Goal: Task Accomplishment & Management: Complete application form

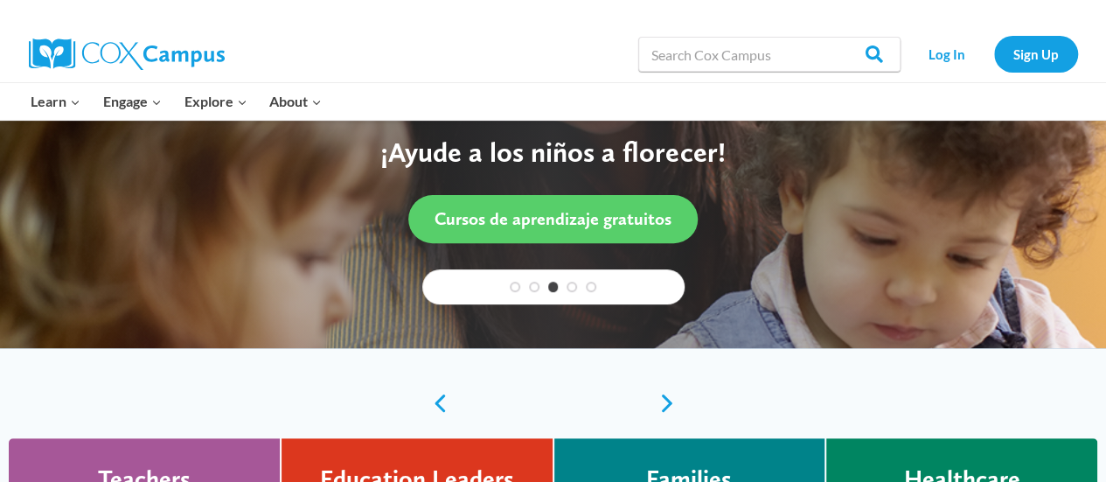
scroll to position [178, 0]
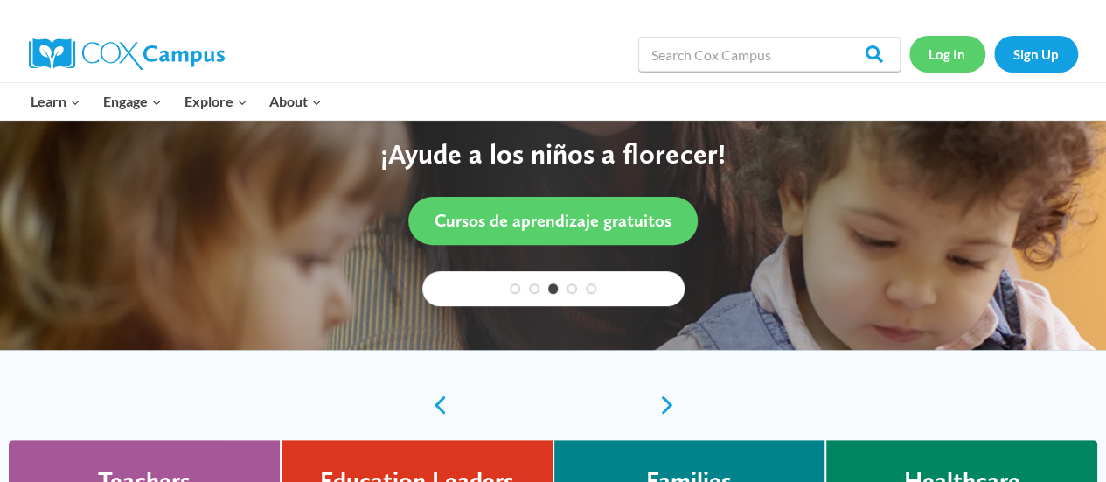
click at [956, 59] on link "Log In" at bounding box center [947, 54] width 76 height 36
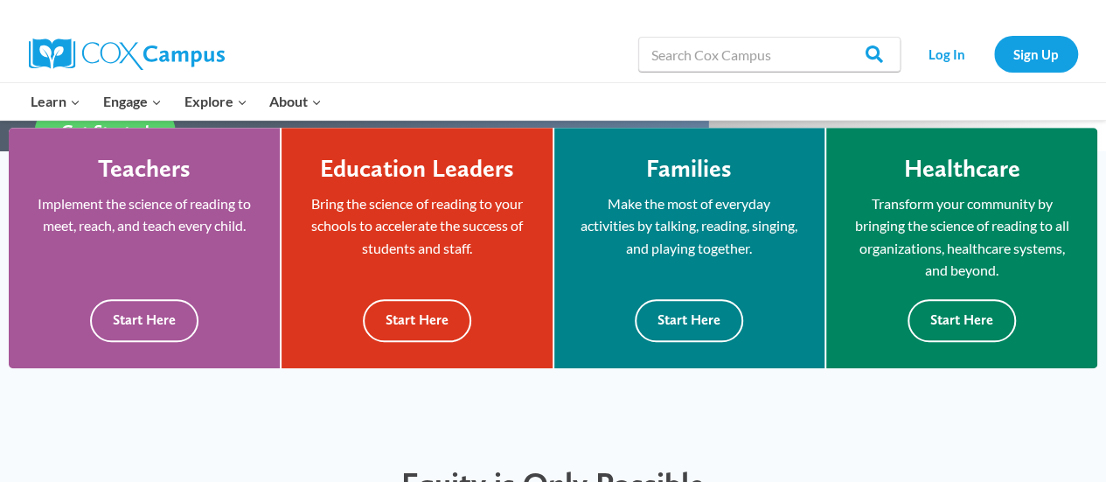
scroll to position [421, 0]
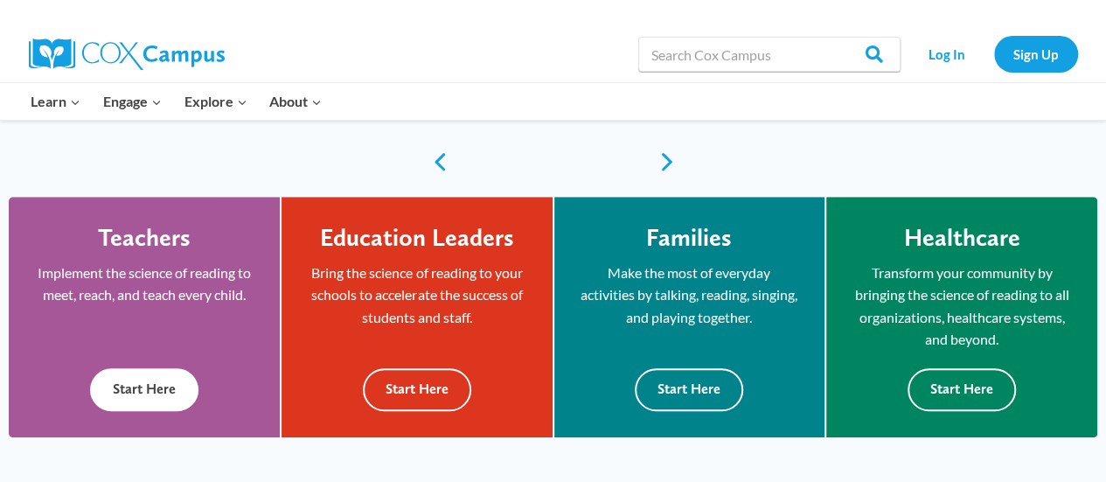
click at [156, 366] on div "Teachers Implement the science of reading to meet, reach, and teach every child…" at bounding box center [144, 317] width 219 height 188
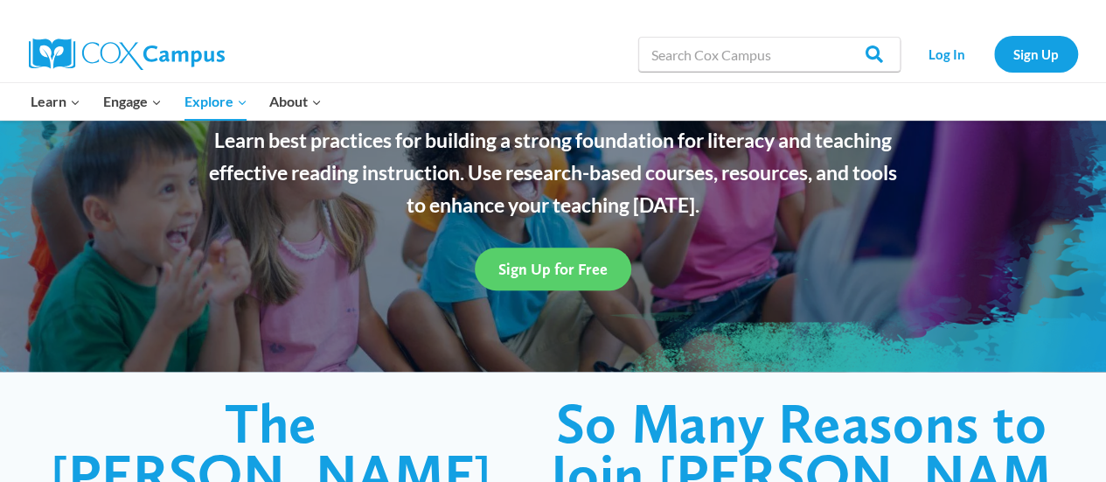
scroll to position [157, 0]
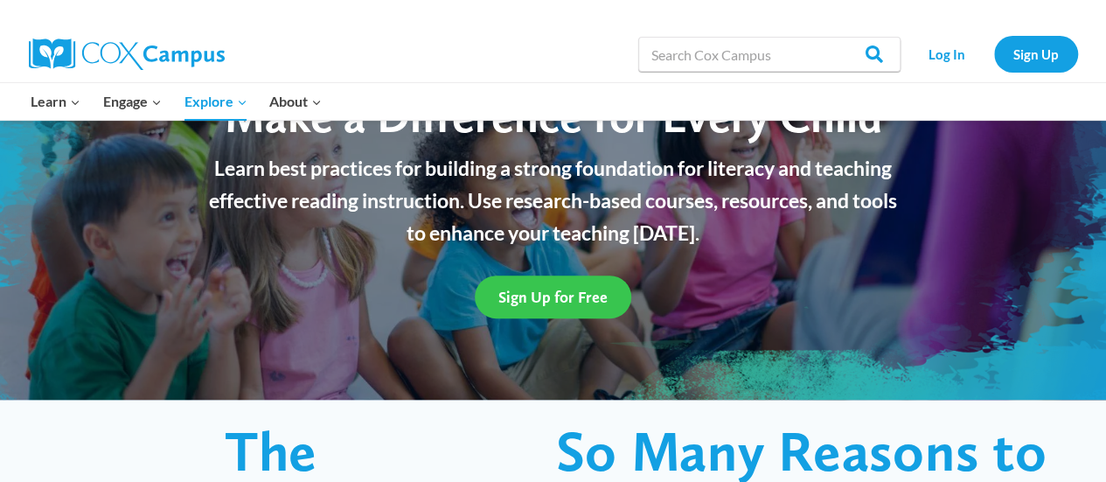
click at [591, 304] on span "Sign Up for Free" at bounding box center [552, 297] width 109 height 18
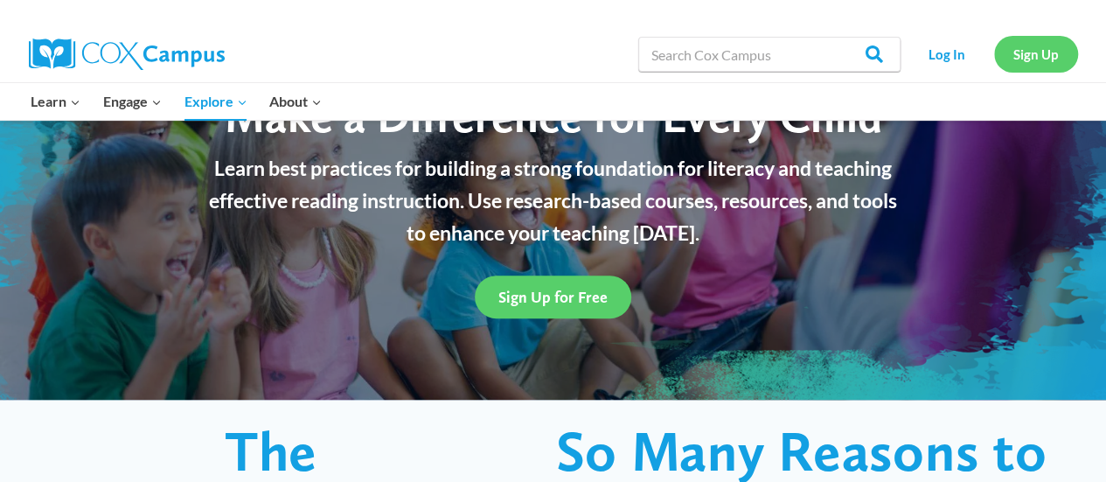
click at [1032, 52] on link "Sign Up" at bounding box center [1036, 54] width 84 height 36
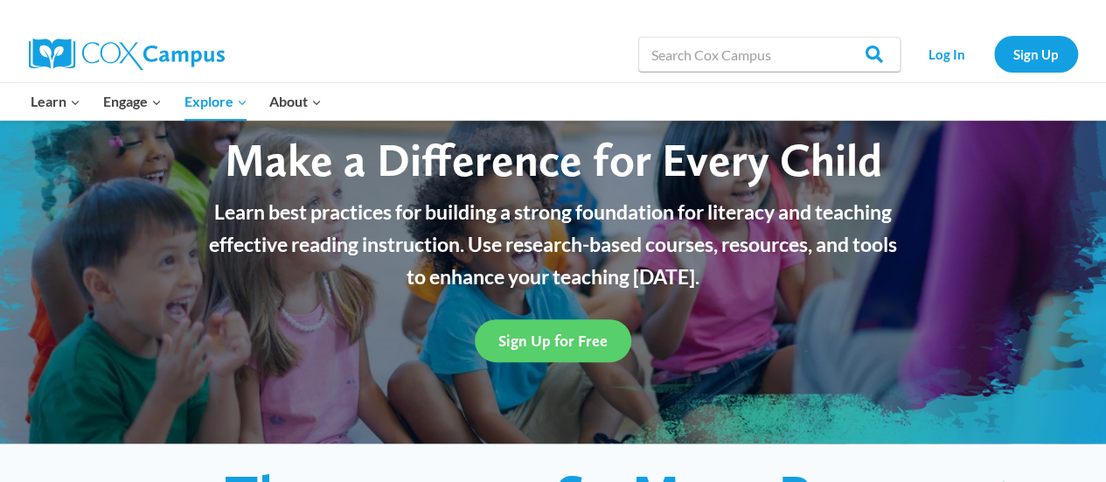
scroll to position [0, 0]
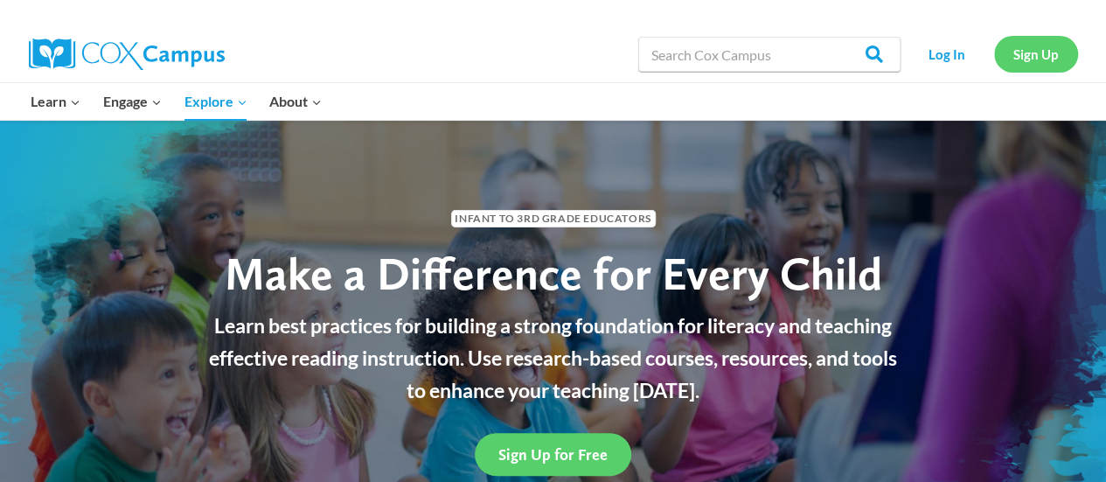
click at [1044, 57] on link "Sign Up" at bounding box center [1036, 54] width 84 height 36
